Goal: Manage account settings

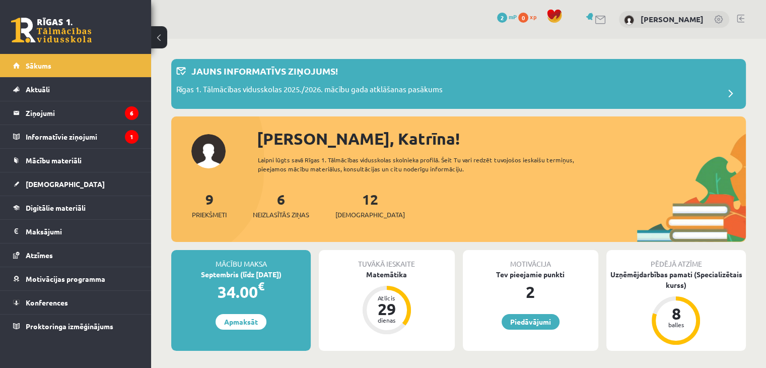
click at [213, 149] on div "Sveika, Katrīna! Laipni lūgts savā Rīgas 1. Tālmācības vidusskolas skolnieka pr…" at bounding box center [458, 184] width 575 height 116
click at [670, 17] on link "[PERSON_NAME]" at bounding box center [671, 19] width 63 height 10
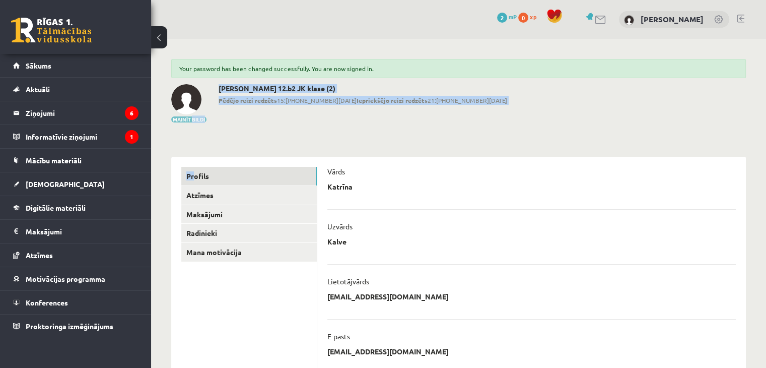
click at [192, 119] on div "**********" at bounding box center [458, 357] width 615 height 636
click at [192, 119] on button "Mainīt bildi" at bounding box center [188, 119] width 35 height 6
click at [195, 118] on button "Mainīt bildi" at bounding box center [188, 119] width 35 height 6
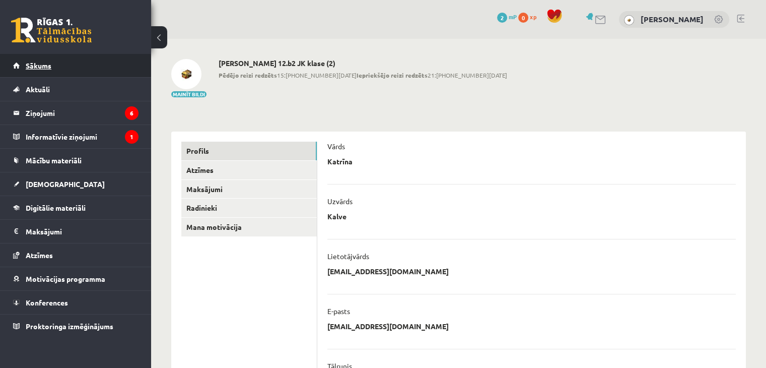
click at [85, 69] on link "Sākums" at bounding box center [75, 65] width 125 height 23
